Goal: Task Accomplishment & Management: Complete application form

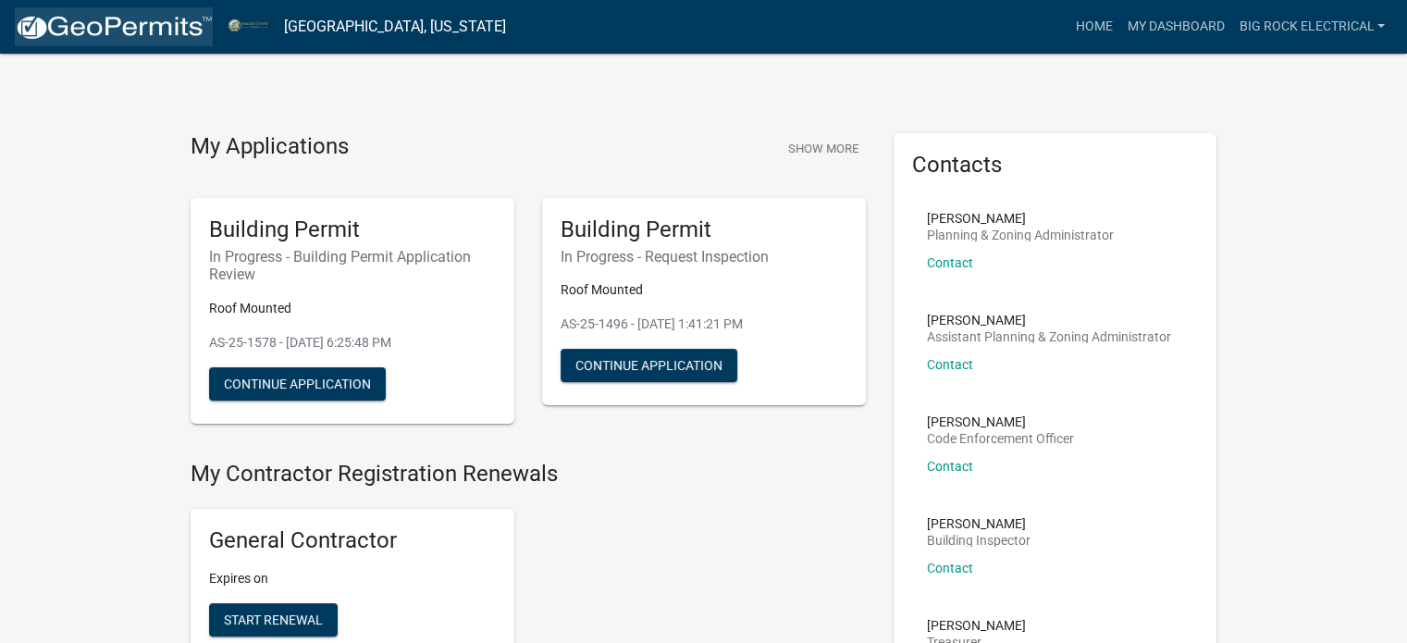
click at [116, 14] on img at bounding box center [114, 28] width 198 height 28
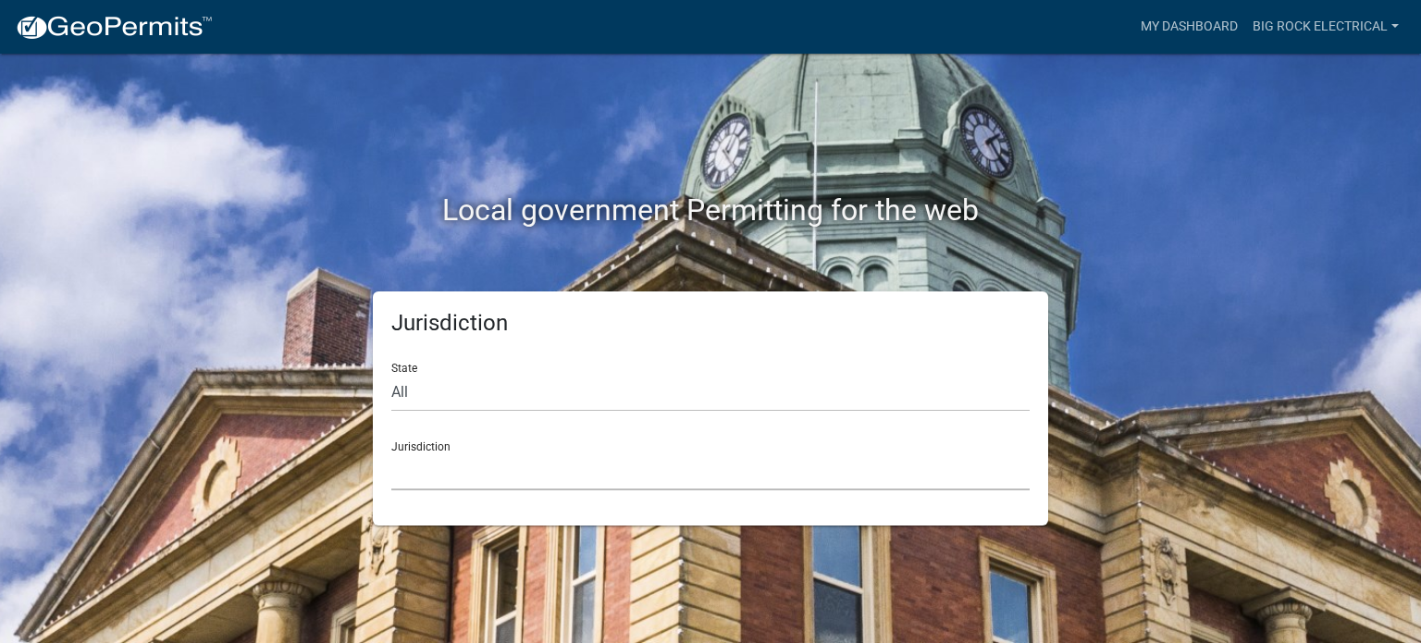
click at [510, 471] on select "[GEOGRAPHIC_DATA], [US_STATE] [GEOGRAPHIC_DATA], [US_STATE][PERSON_NAME][GEOGRA…" at bounding box center [710, 471] width 638 height 38
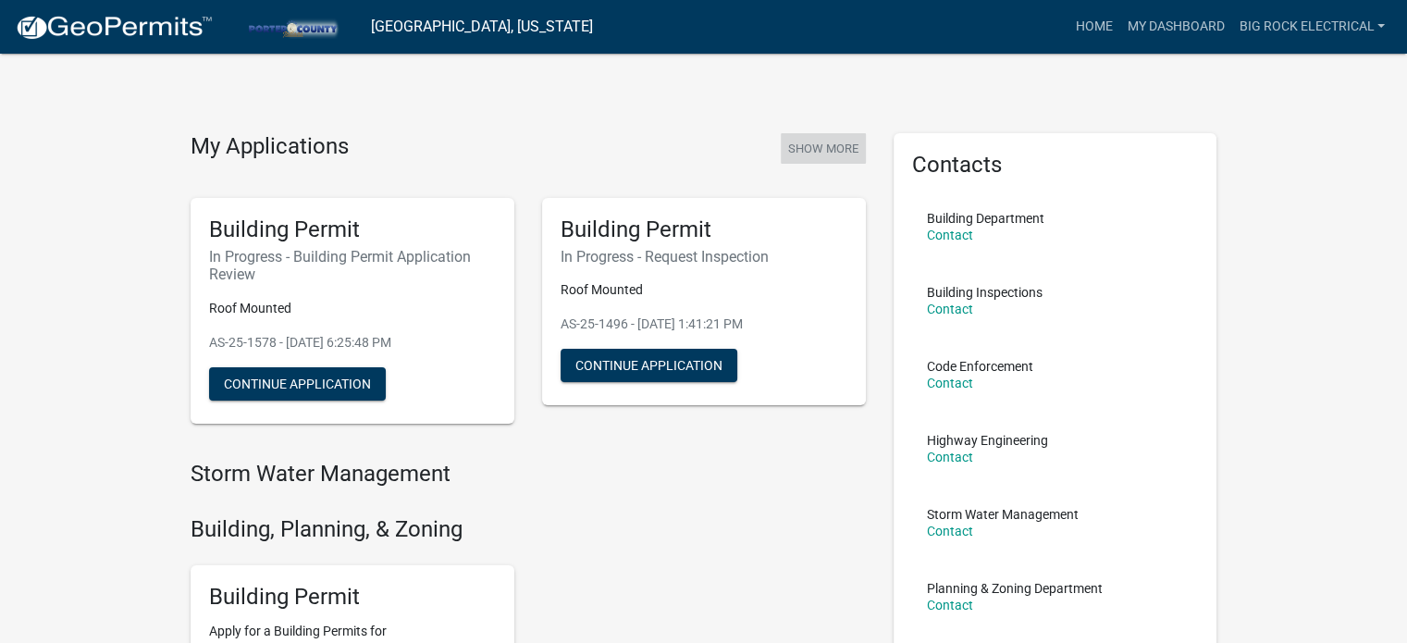
click at [833, 151] on button "Show More" at bounding box center [823, 148] width 85 height 31
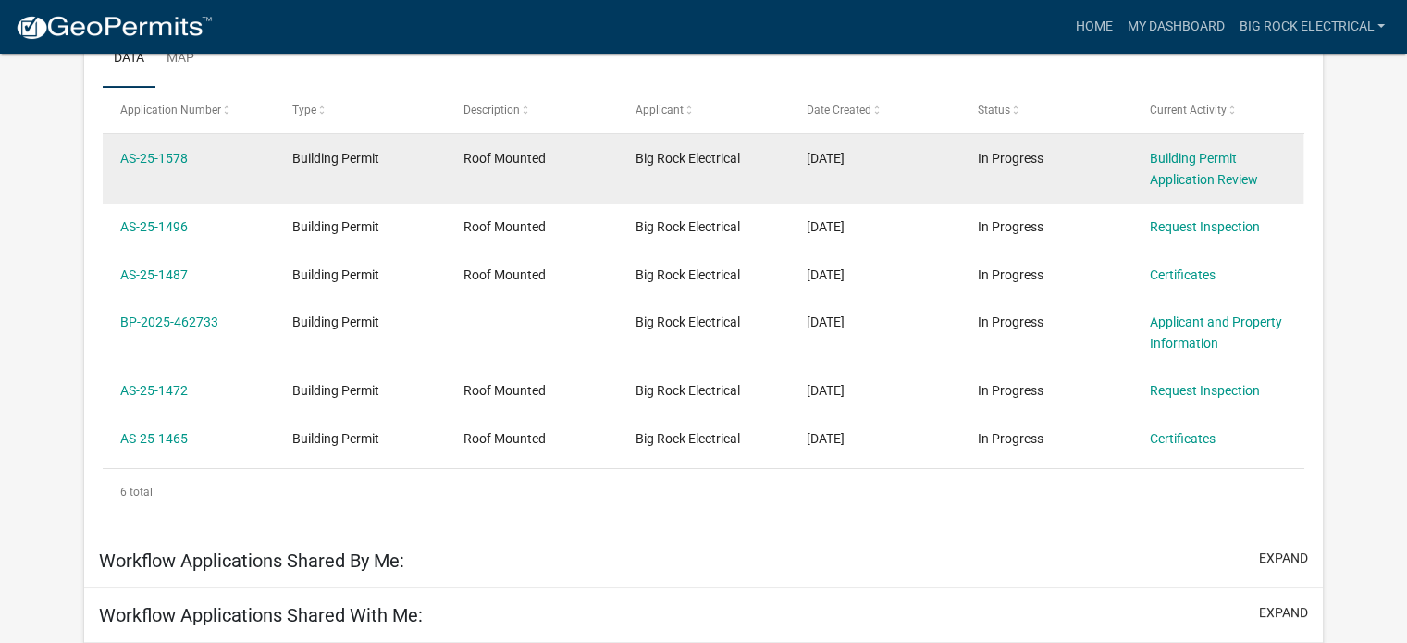
scroll to position [326, 0]
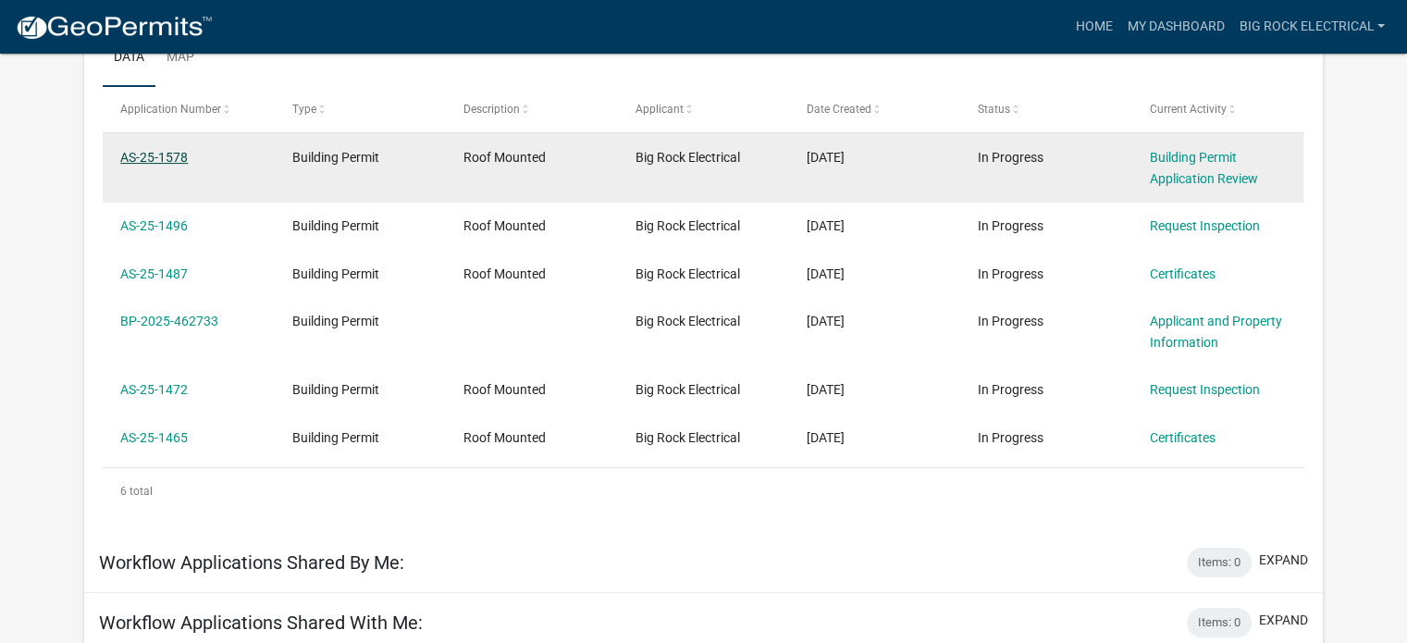
click at [167, 151] on link "AS-25-1578" at bounding box center [154, 157] width 68 height 15
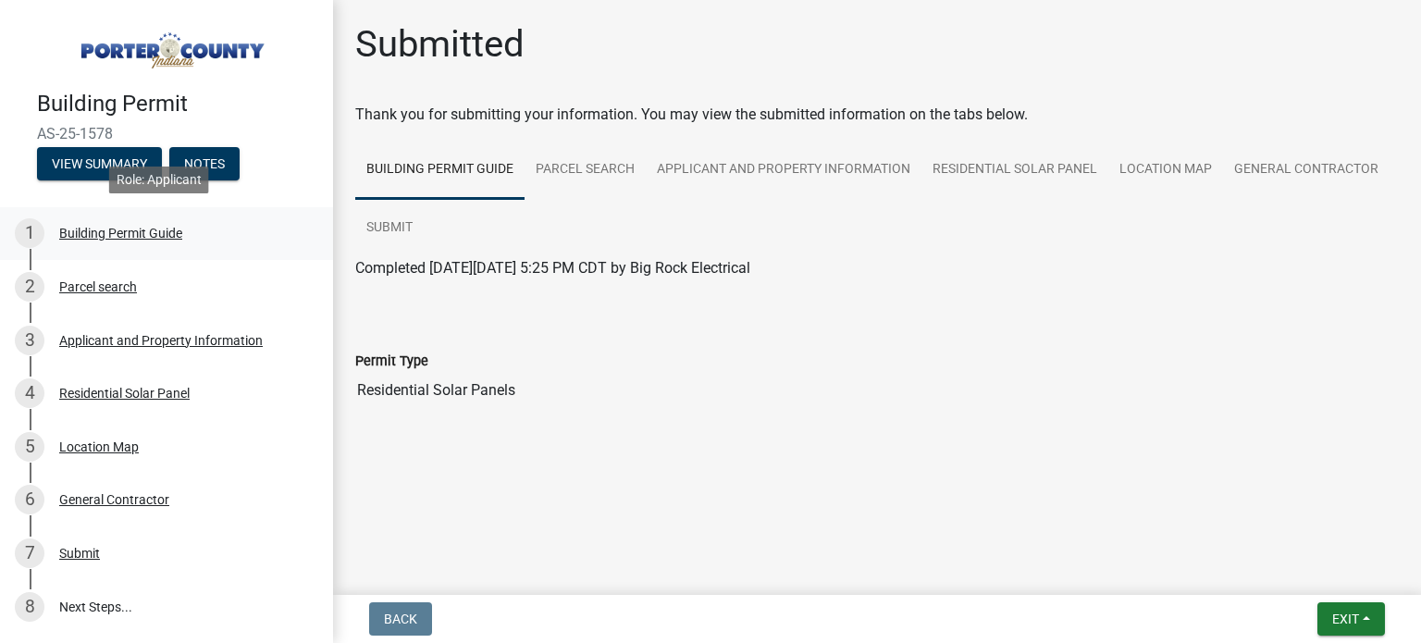
scroll to position [117, 0]
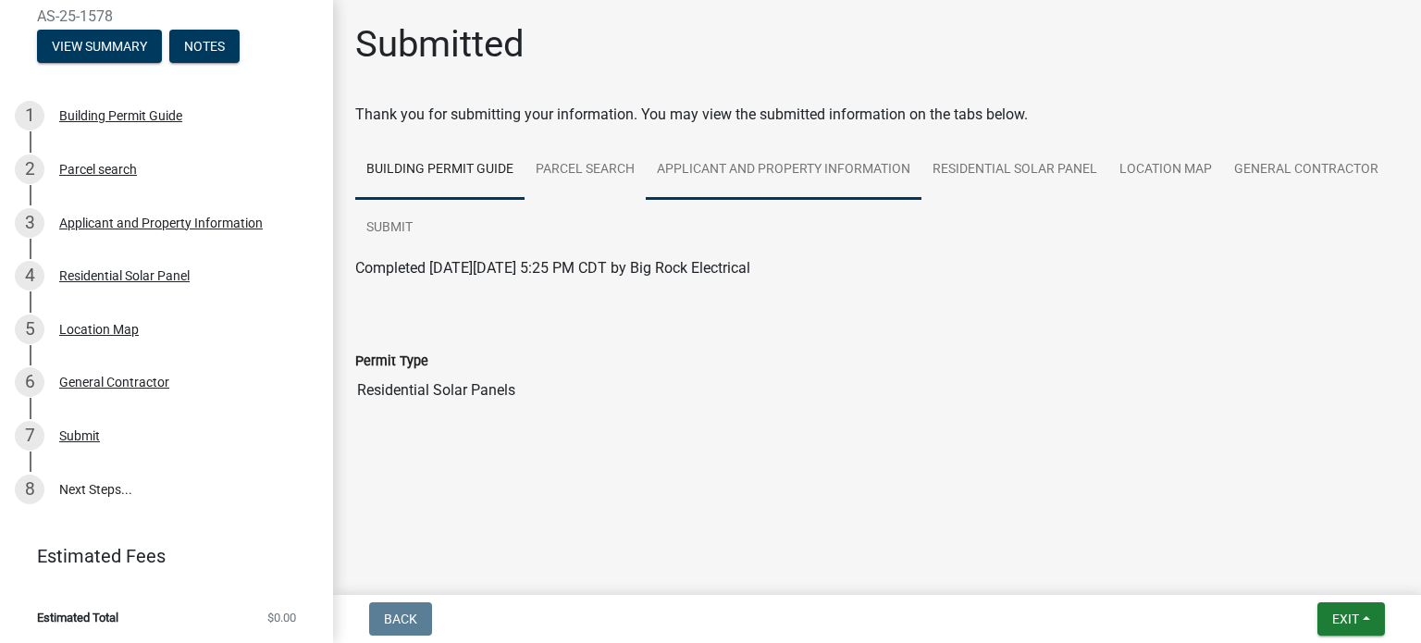
drag, startPoint x: 767, startPoint y: 160, endPoint x: 747, endPoint y: 183, distance: 30.2
click at [747, 183] on link "Applicant and Property Information" at bounding box center [784, 170] width 276 height 59
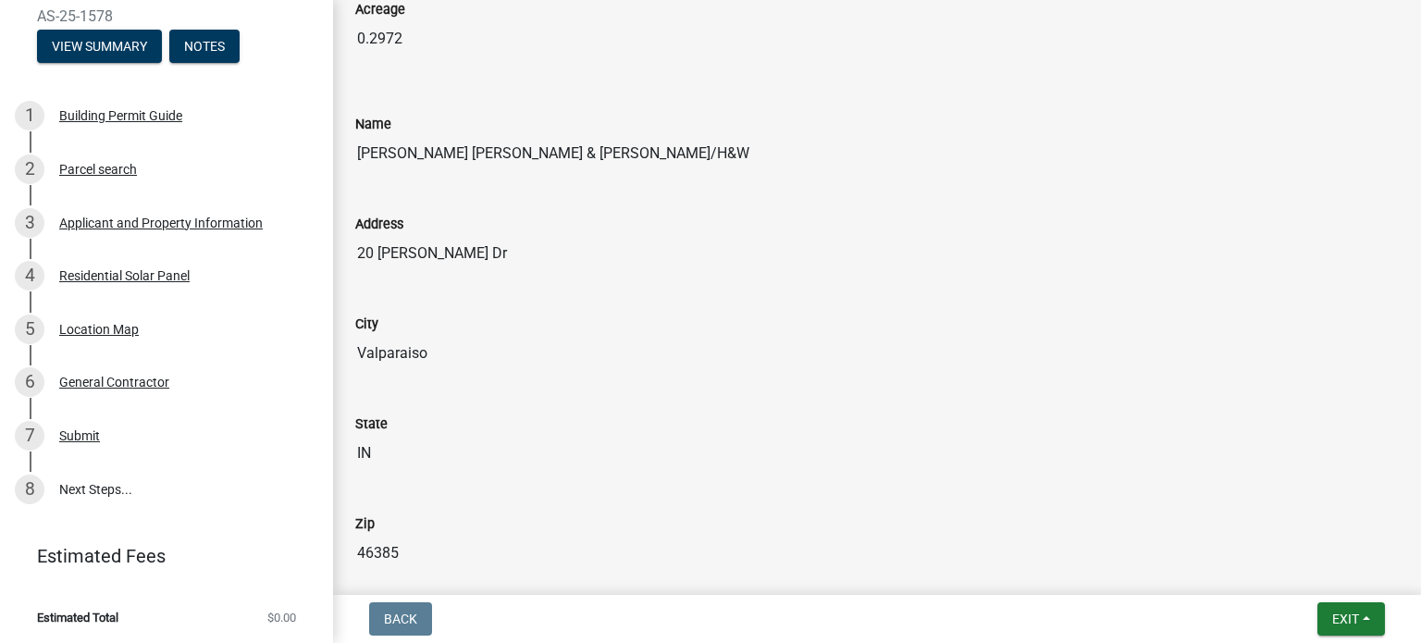
scroll to position [1710, 0]
click at [106, 382] on div "General Contractor" at bounding box center [114, 382] width 110 height 13
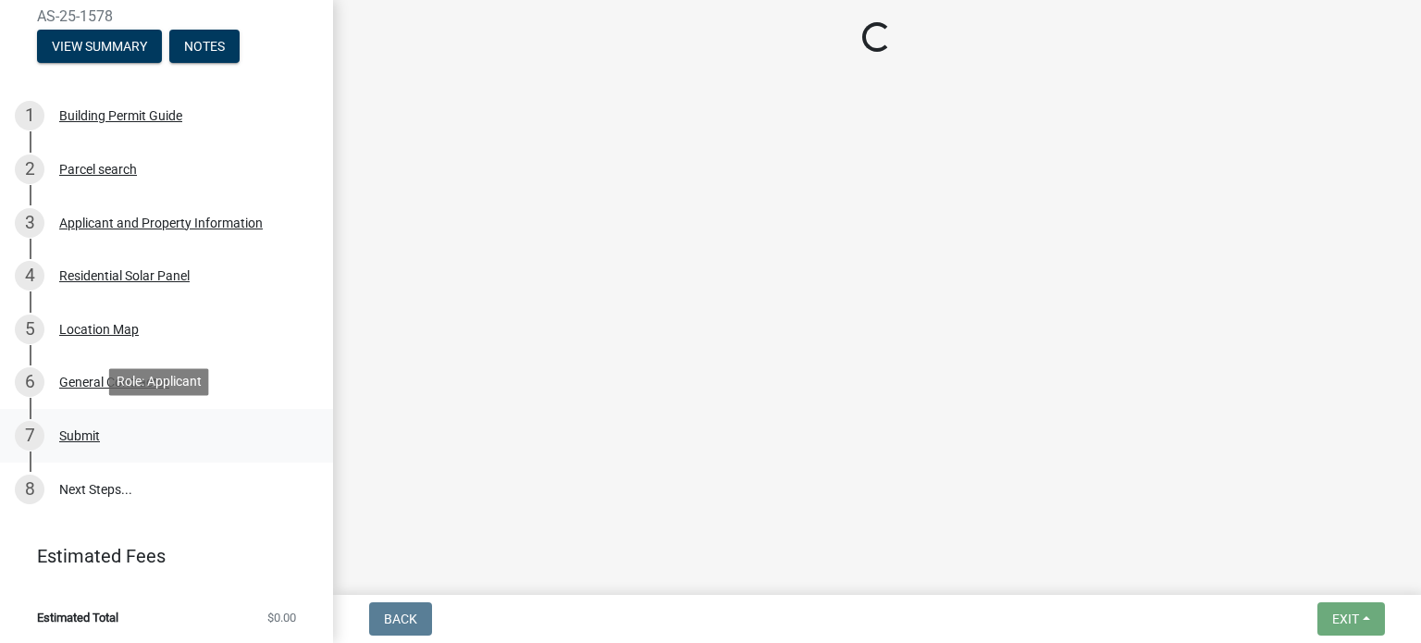
click at [86, 429] on div "Submit" at bounding box center [79, 435] width 41 height 13
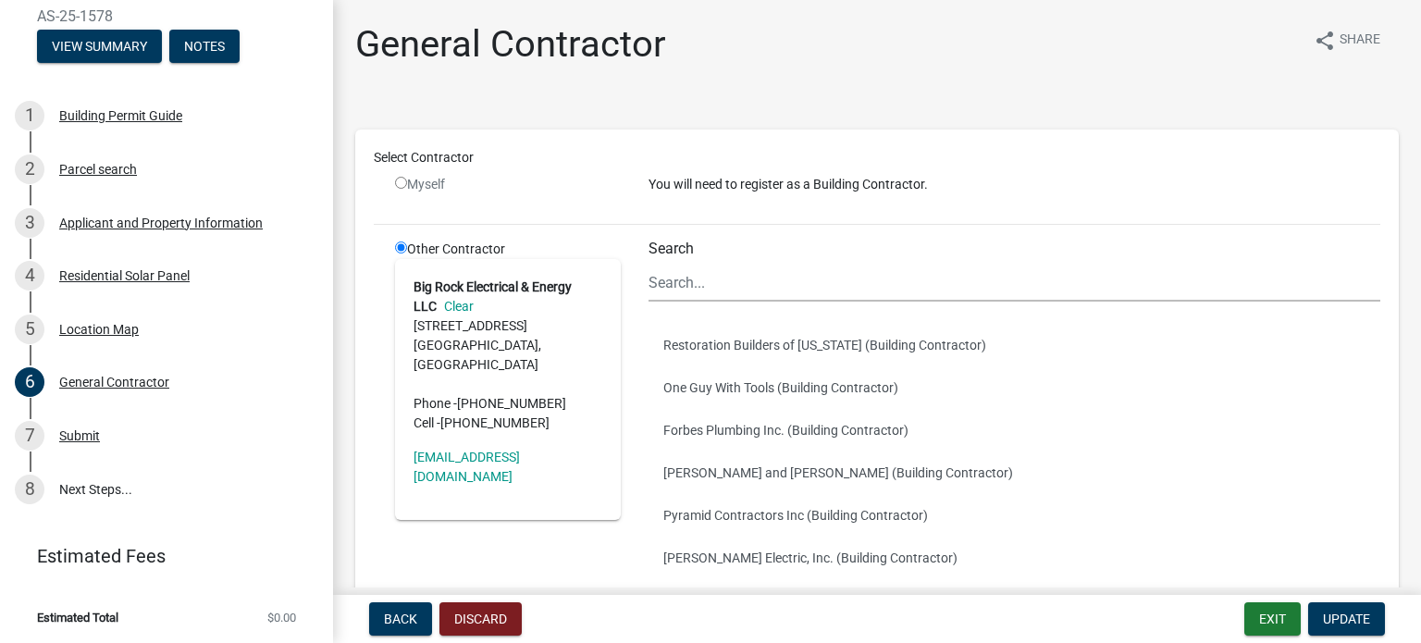
click at [431, 316] on address "Big Rock Electrical & Energy LLC Clear [STREET_ADDRESS] [GEOGRAPHIC_DATA] Phone…" at bounding box center [508, 355] width 189 height 155
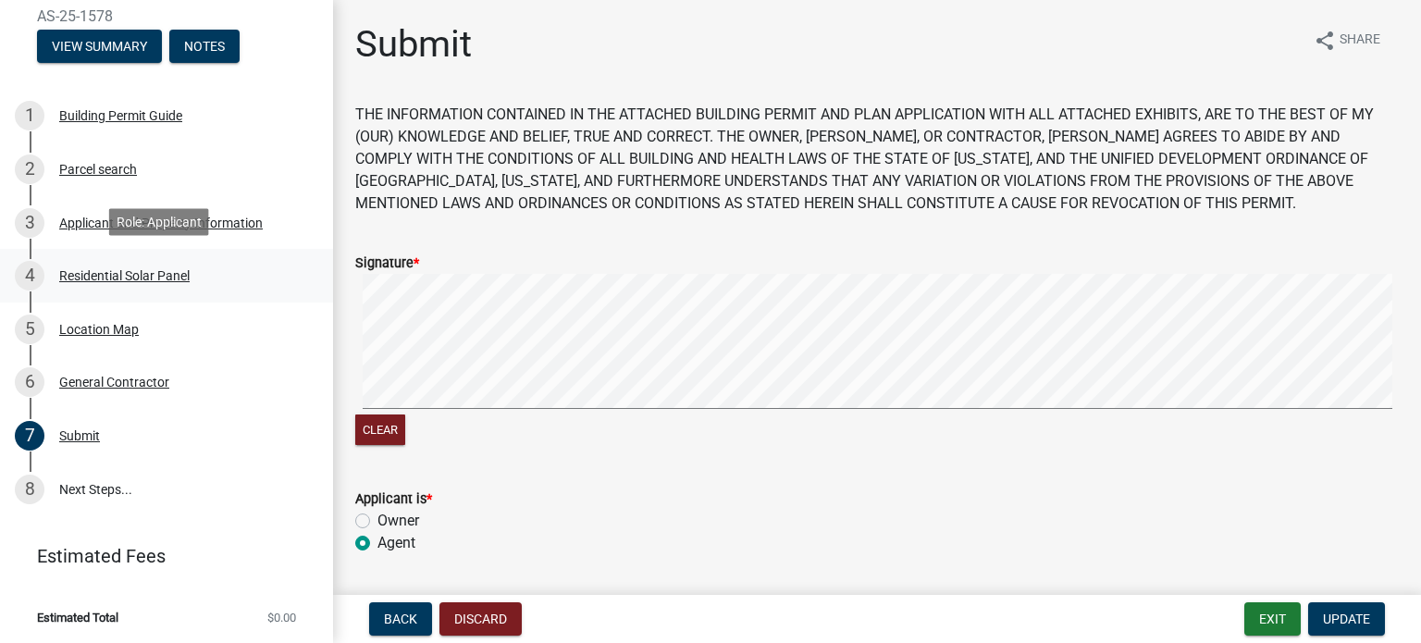
click at [110, 291] on link "4 Residential Solar Panel" at bounding box center [166, 276] width 333 height 54
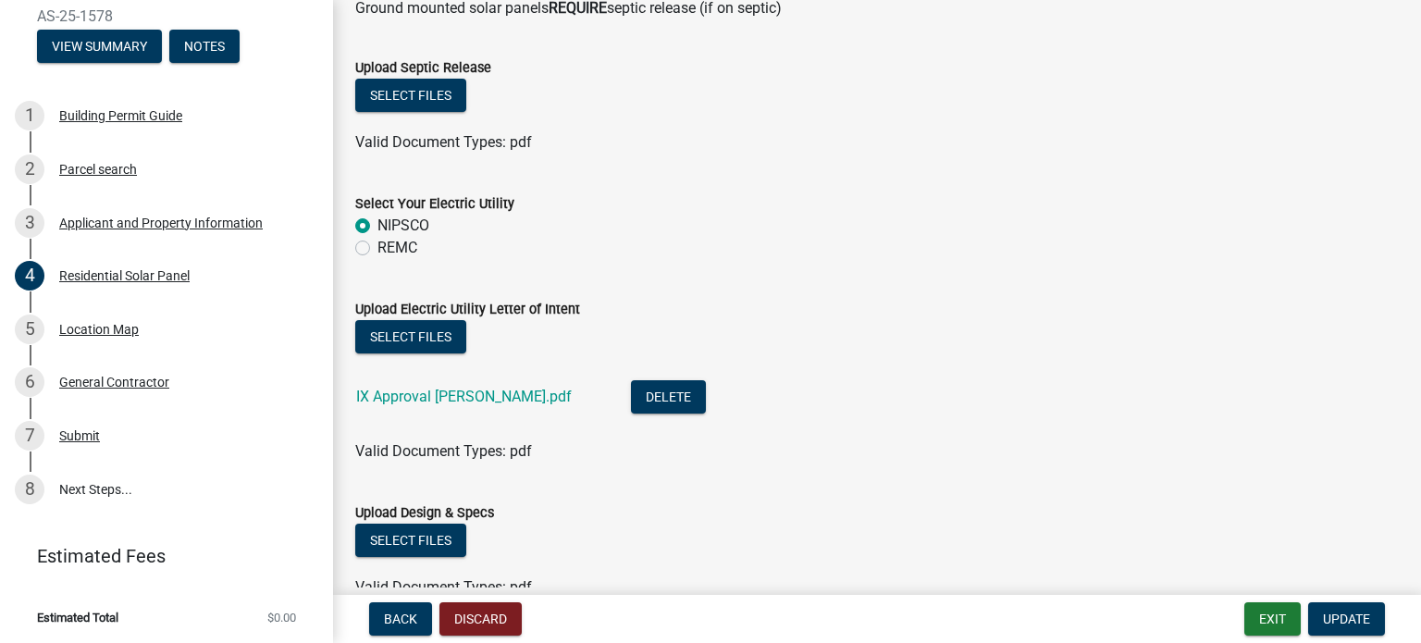
scroll to position [1103, 0]
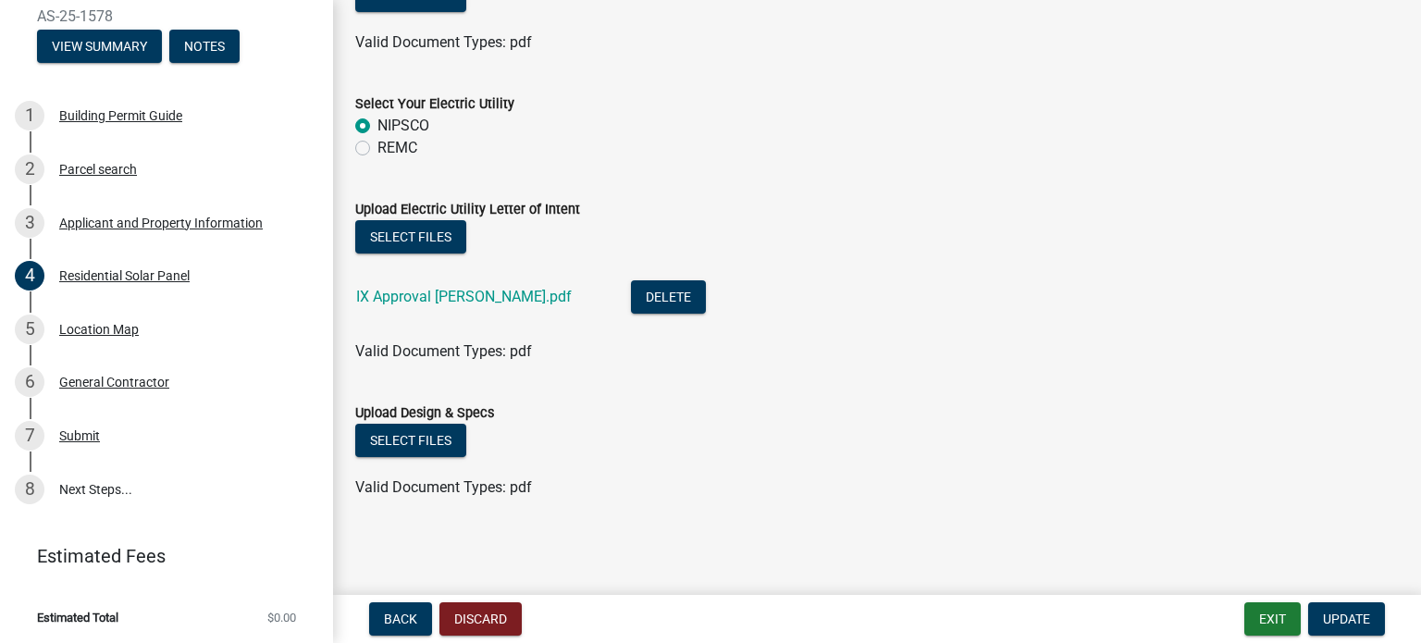
drag, startPoint x: 662, startPoint y: 3, endPoint x: 907, endPoint y: 196, distance: 312.2
click at [907, 196] on form "Upload Electric Utility Letter of Intent Select files IX Approval [PERSON_NAME]…" at bounding box center [876, 269] width 1043 height 187
click at [414, 446] on button "Select files" at bounding box center [410, 440] width 111 height 33
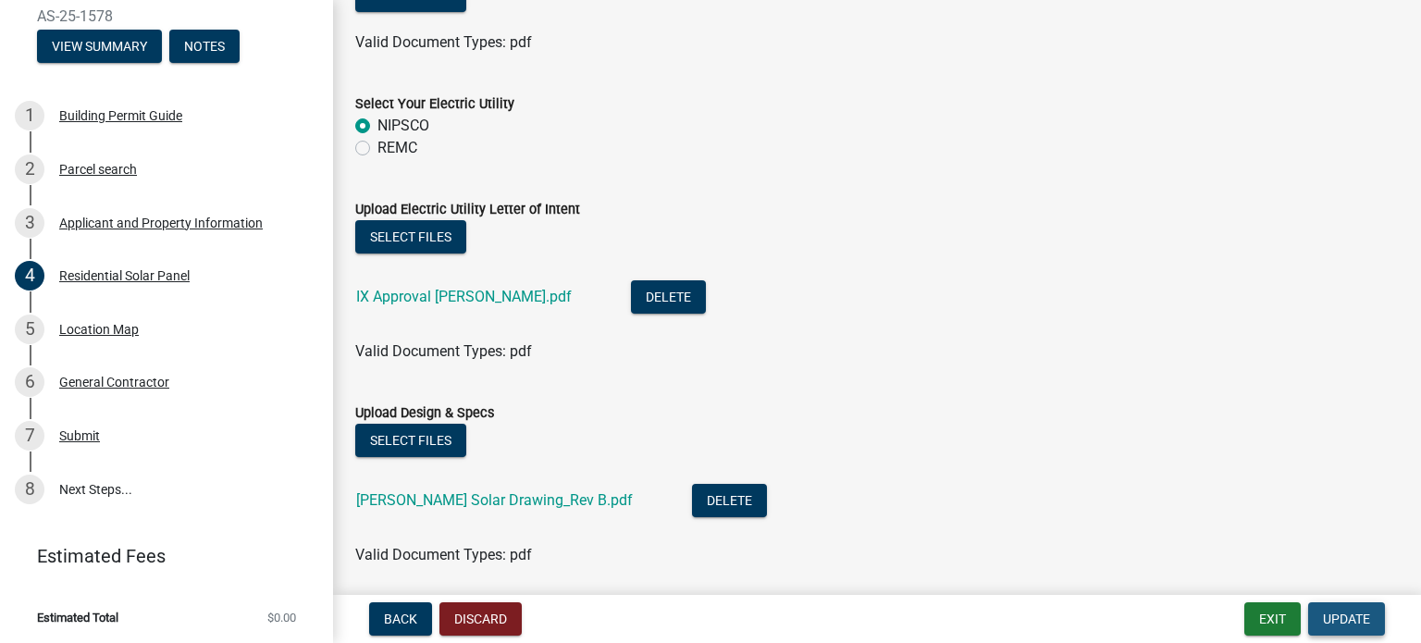
click at [1343, 613] on span "Update" at bounding box center [1346, 618] width 47 height 15
